Goal: Information Seeking & Learning: Learn about a topic

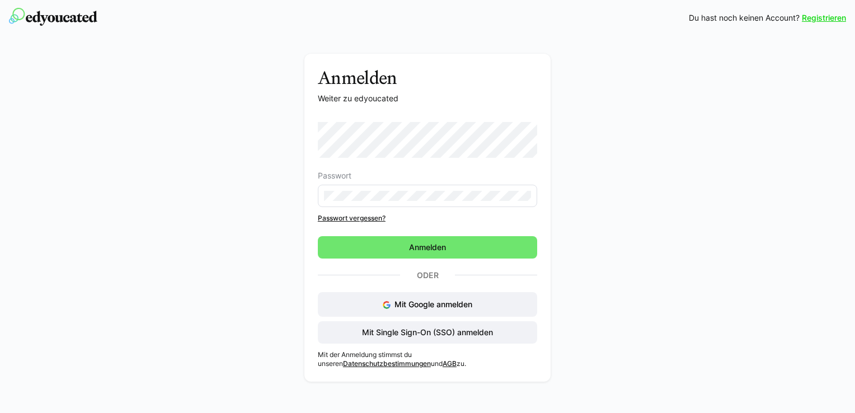
drag, startPoint x: 430, startPoint y: 244, endPoint x: 186, endPoint y: 174, distance: 254.0
click at [430, 244] on span "Anmelden" at bounding box center [427, 247] width 40 height 11
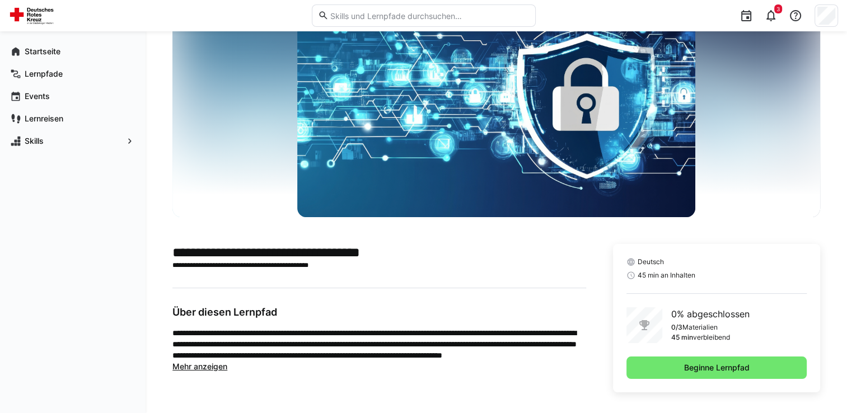
scroll to position [71, 0]
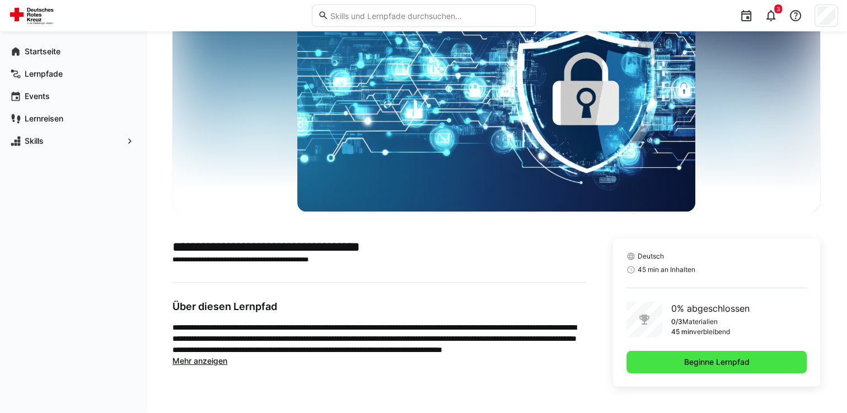
click at [754, 369] on span "Beginne Lernpfad" at bounding box center [716, 362] width 180 height 22
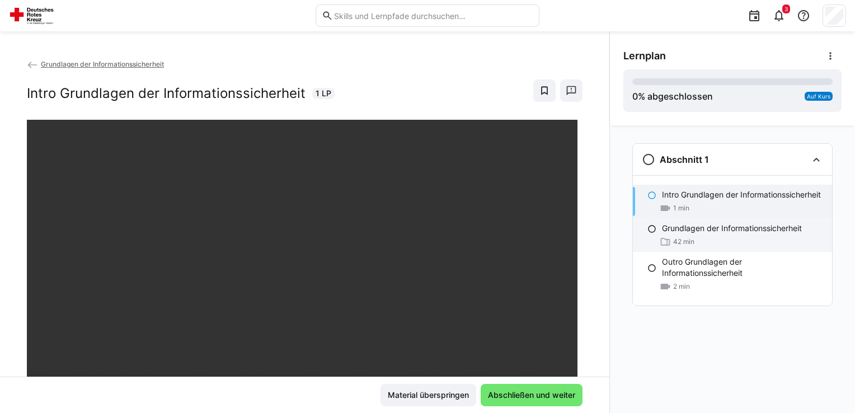
click at [725, 233] on p "Grundlagen der Informationssicherheit" at bounding box center [732, 228] width 140 height 11
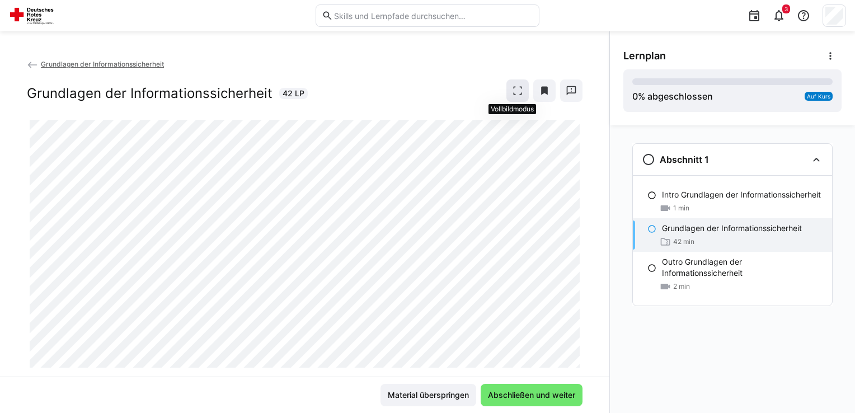
click at [515, 92] on eds-icon at bounding box center [517, 90] width 11 height 11
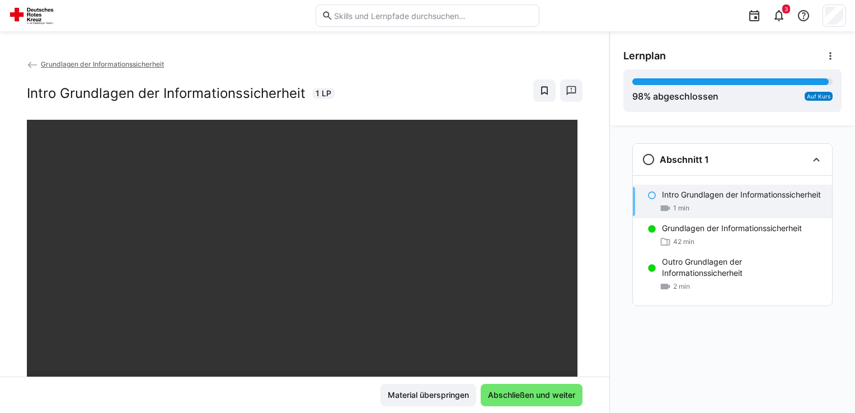
scroll to position [56, 0]
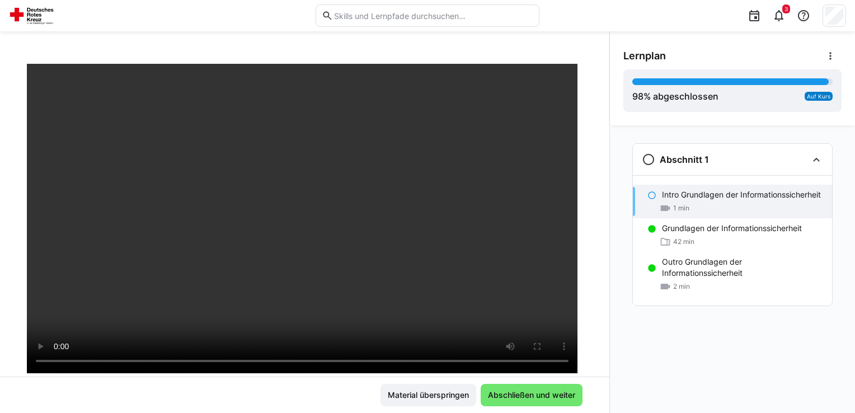
click at [309, 54] on div "Grundlagen der Informationssicherheit Intro Grundlagen der Informationssicherhe…" at bounding box center [304, 222] width 609 height 382
click at [660, 243] on eds-icon at bounding box center [665, 241] width 11 height 11
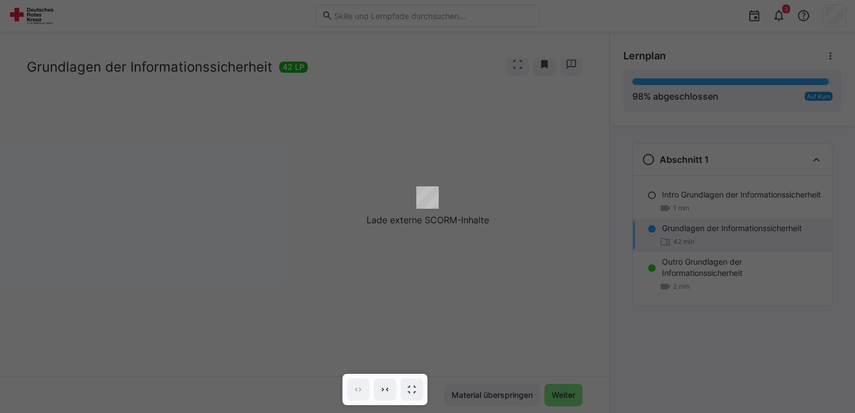
scroll to position [26, 0]
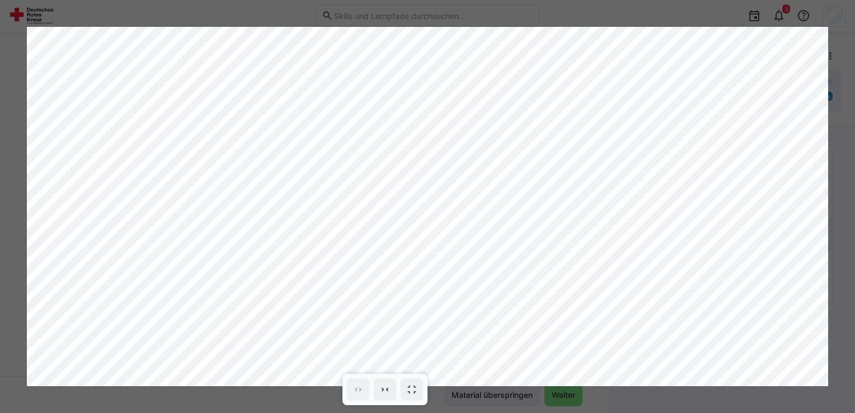
click at [436, 17] on div at bounding box center [427, 206] width 855 height 413
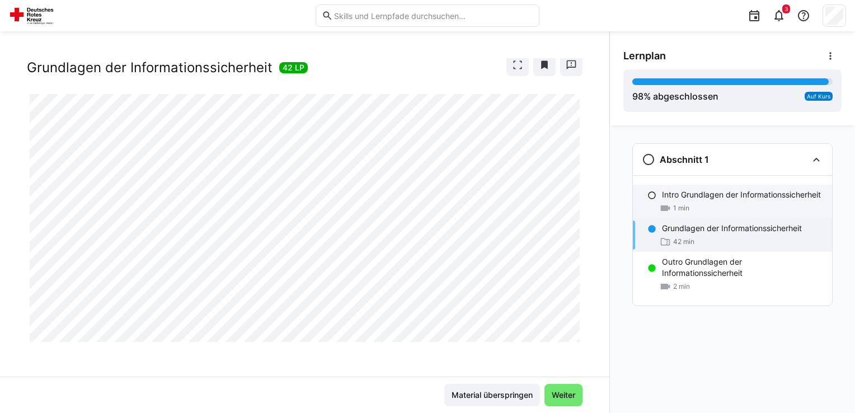
click at [690, 194] on p "Intro Grundlagen der Informationssicherheit" at bounding box center [741, 194] width 159 height 11
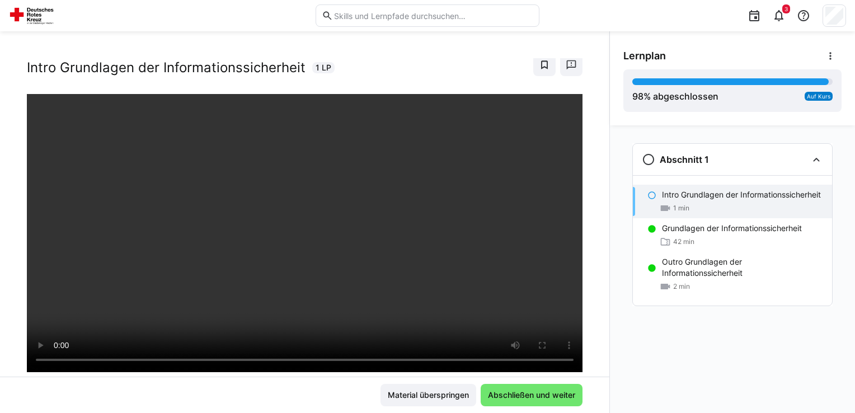
scroll to position [56, 0]
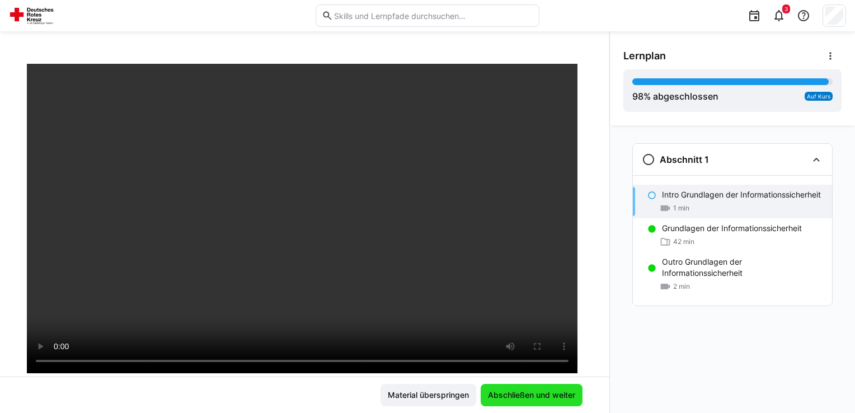
click at [521, 396] on span "Abschließen und weiter" at bounding box center [531, 395] width 91 height 11
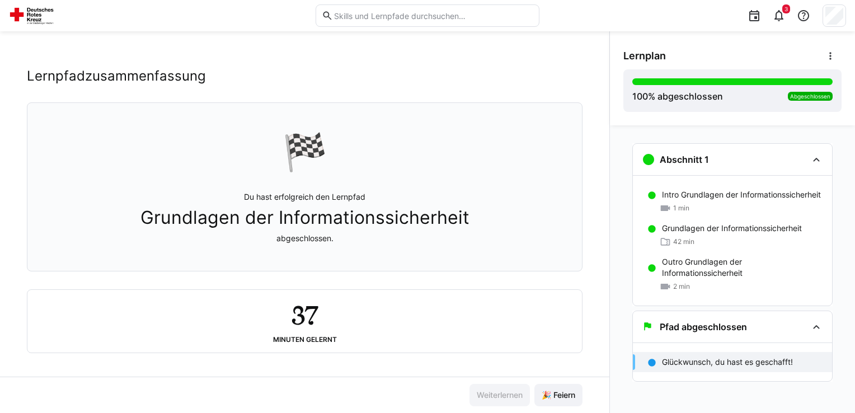
scroll to position [17, 0]
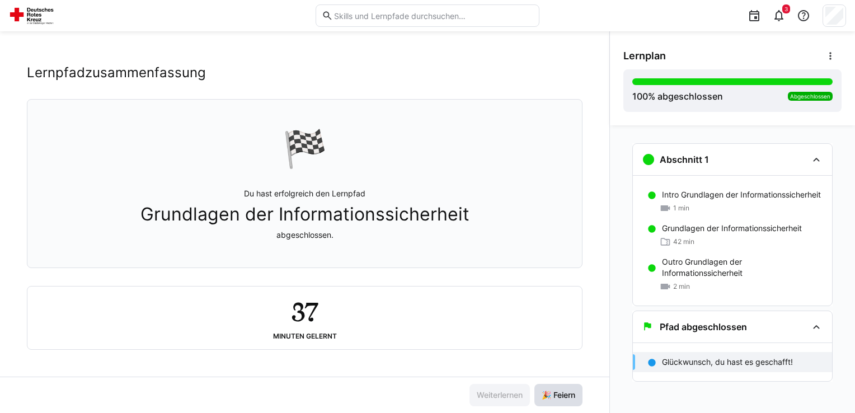
click at [557, 391] on span "🎉 Feiern" at bounding box center [558, 395] width 37 height 11
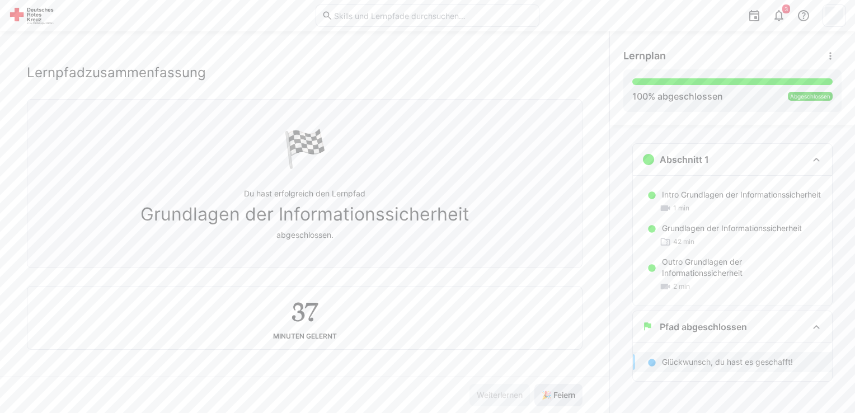
click at [557, 391] on span "🎉 Feiern" at bounding box center [558, 395] width 37 height 11
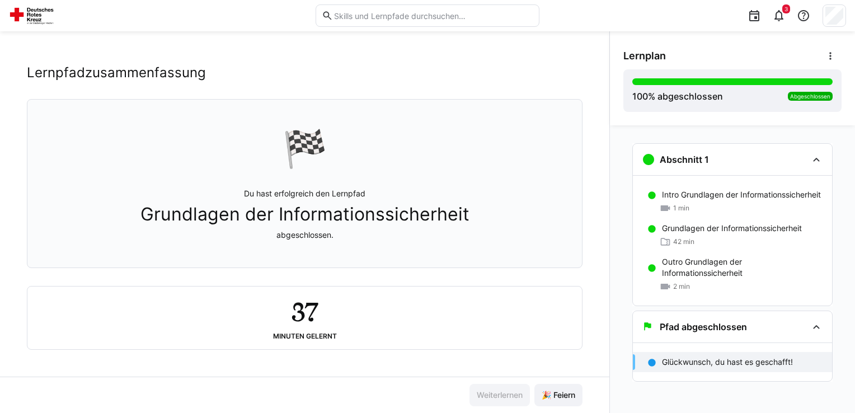
click at [641, 22] on div "3" at bounding box center [696, 15] width 299 height 31
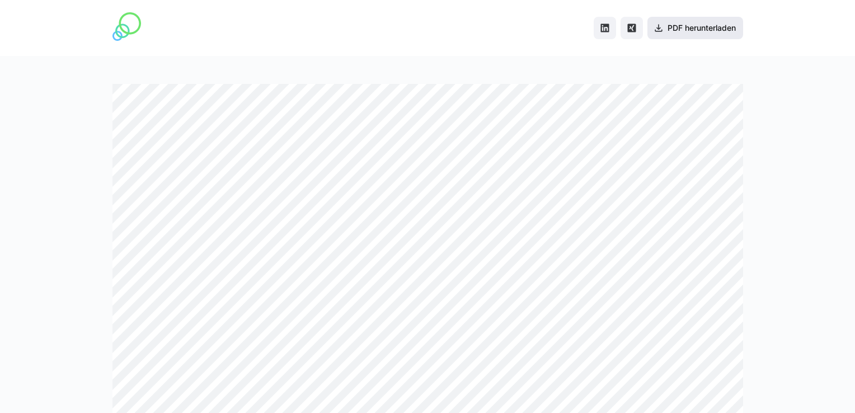
click at [681, 30] on span "PDF herunterladen" at bounding box center [702, 27] width 72 height 11
